Goal: Transaction & Acquisition: Download file/media

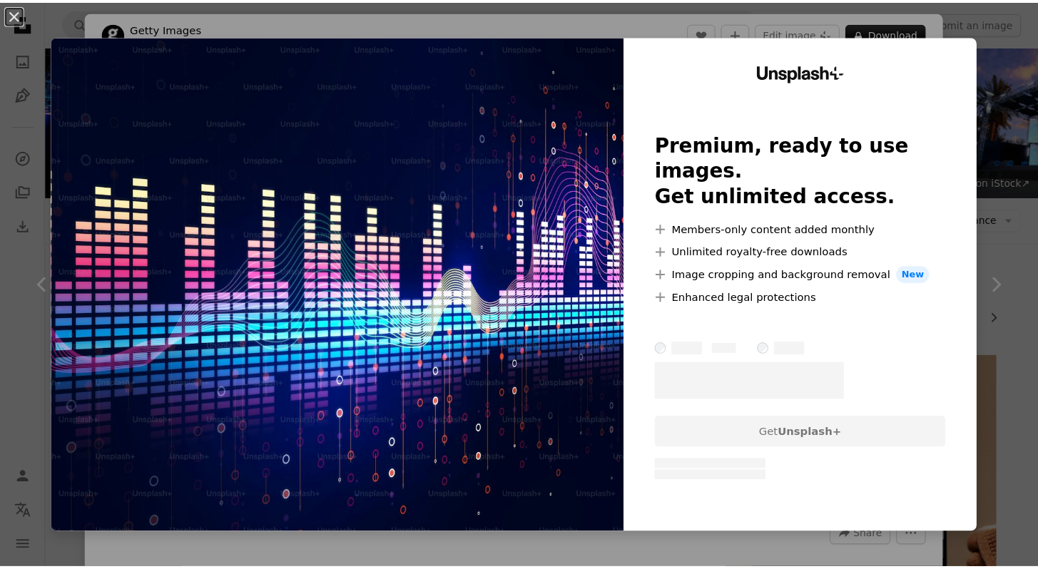
scroll to position [2925, 0]
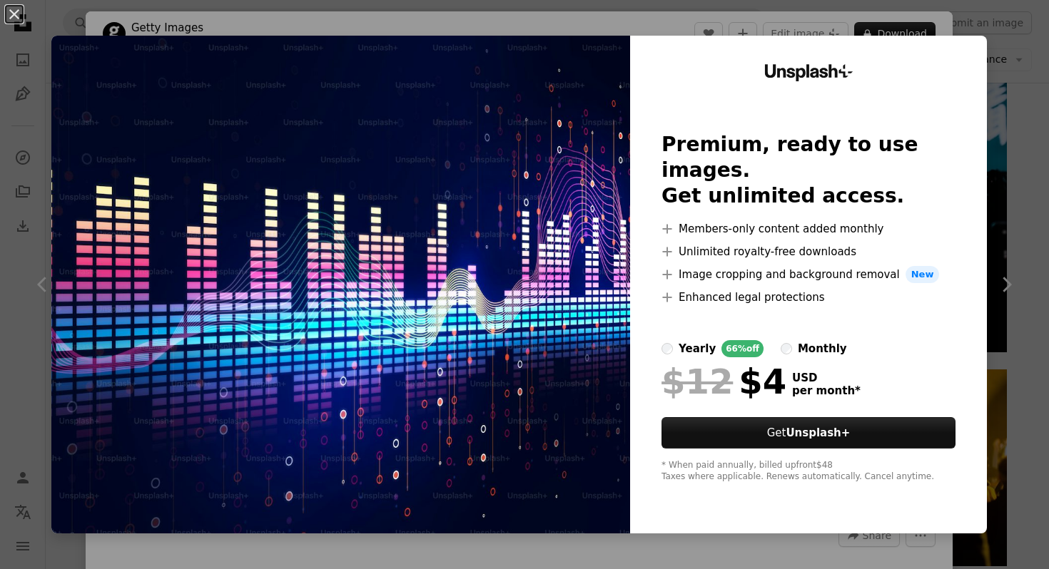
click at [487, 138] on img at bounding box center [340, 285] width 579 height 498
click at [9, 11] on button "An X shape" at bounding box center [14, 14] width 17 height 17
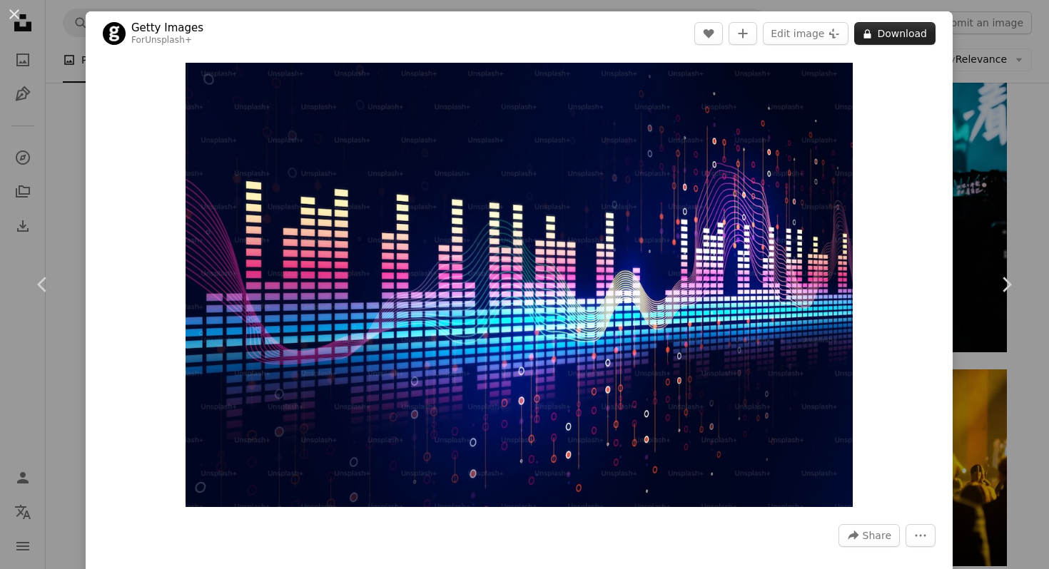
click at [888, 37] on button "A lock Download" at bounding box center [894, 33] width 81 height 23
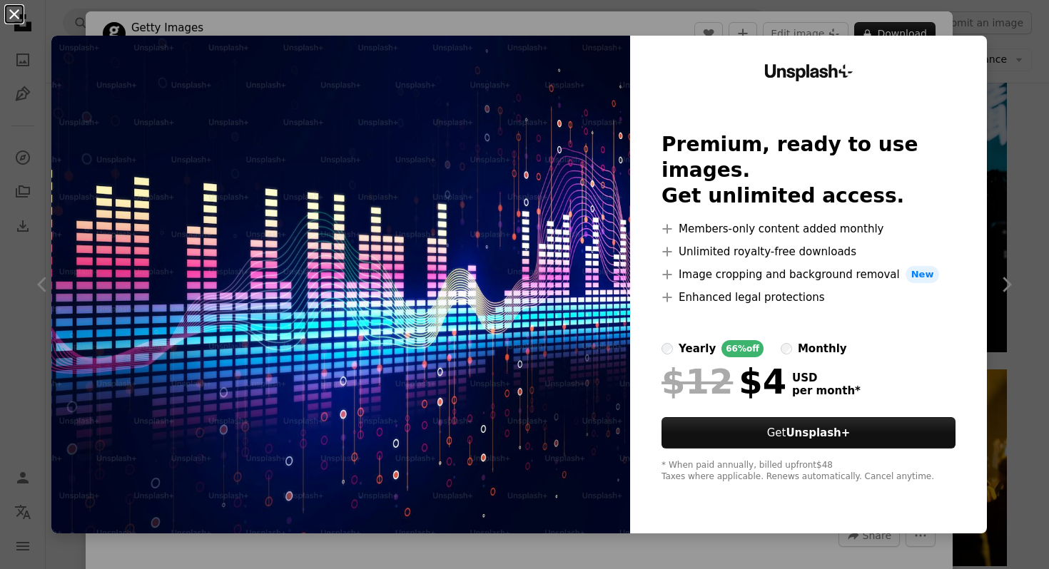
click at [9, 14] on button "An X shape" at bounding box center [14, 14] width 17 height 17
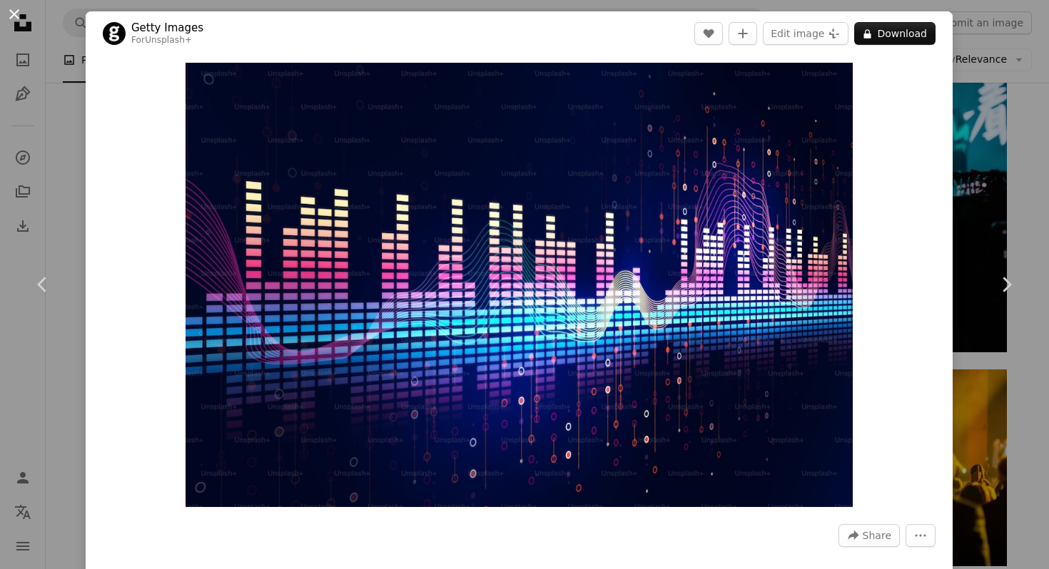
click at [11, 10] on button "An X shape" at bounding box center [14, 14] width 17 height 17
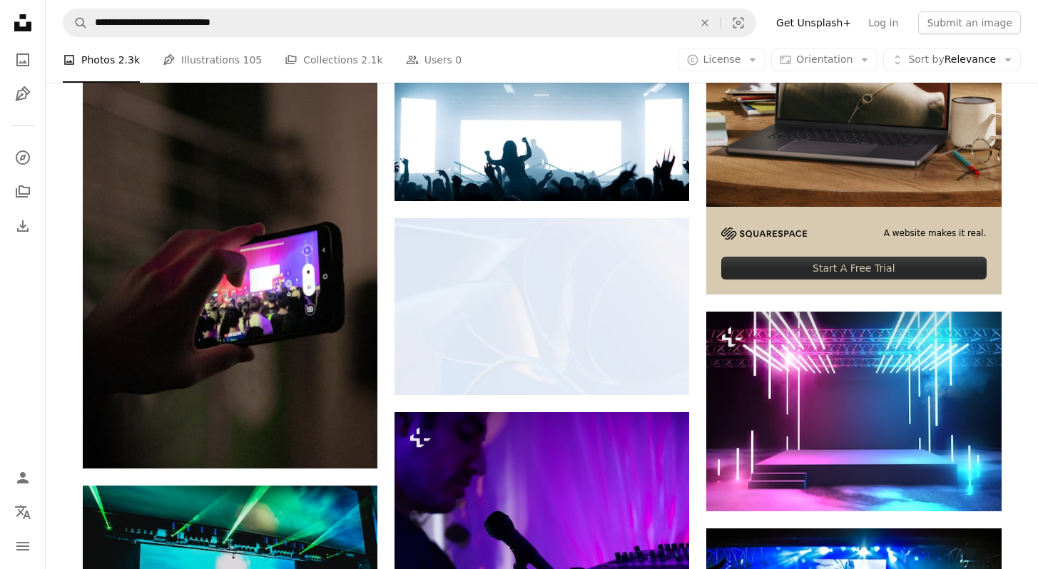
scroll to position [5259, 0]
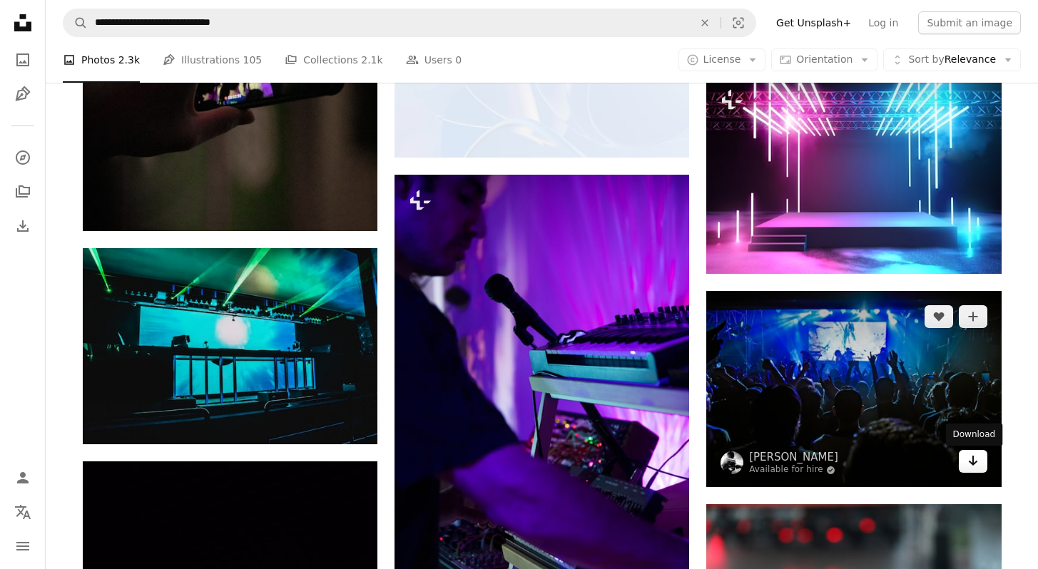
click at [976, 467] on icon "Arrow pointing down" at bounding box center [973, 460] width 11 height 17
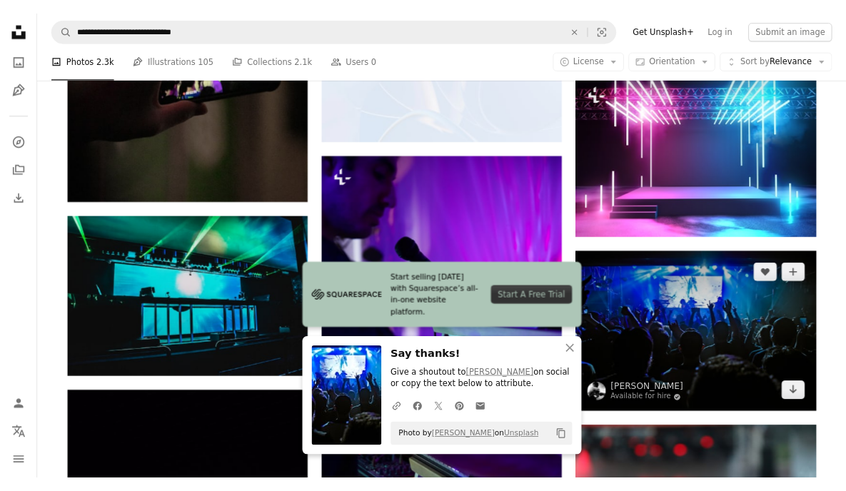
scroll to position [4527, 0]
